Goal: Navigation & Orientation: Find specific page/section

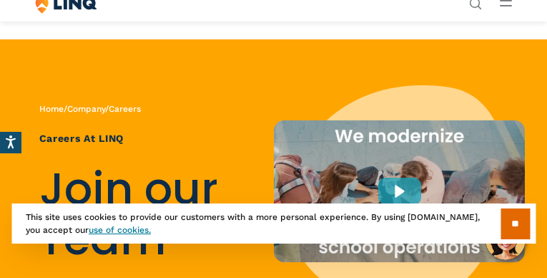
scroll to position [5522, 0]
